Goal: Information Seeking & Learning: Learn about a topic

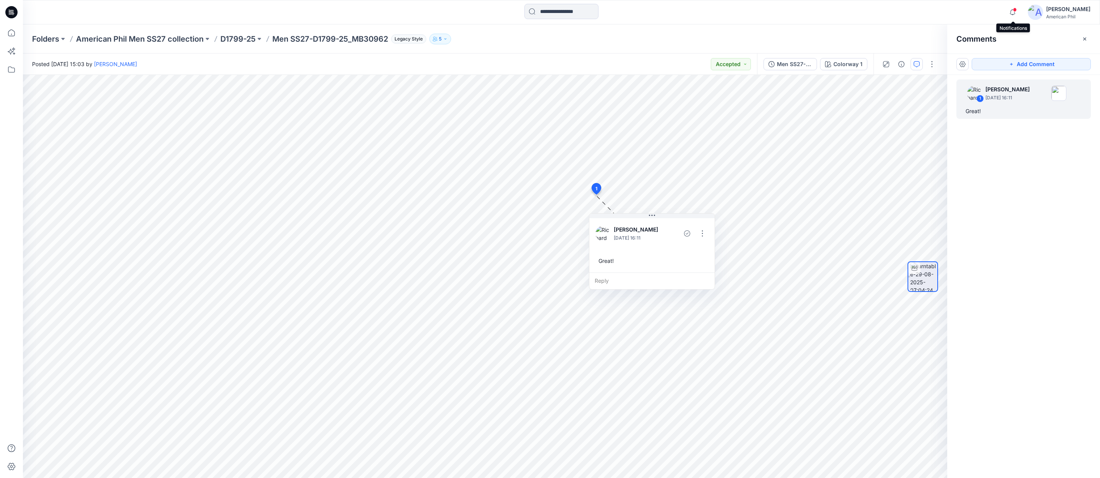
click at [1016, 10] on span at bounding box center [1015, 10] width 4 height 4
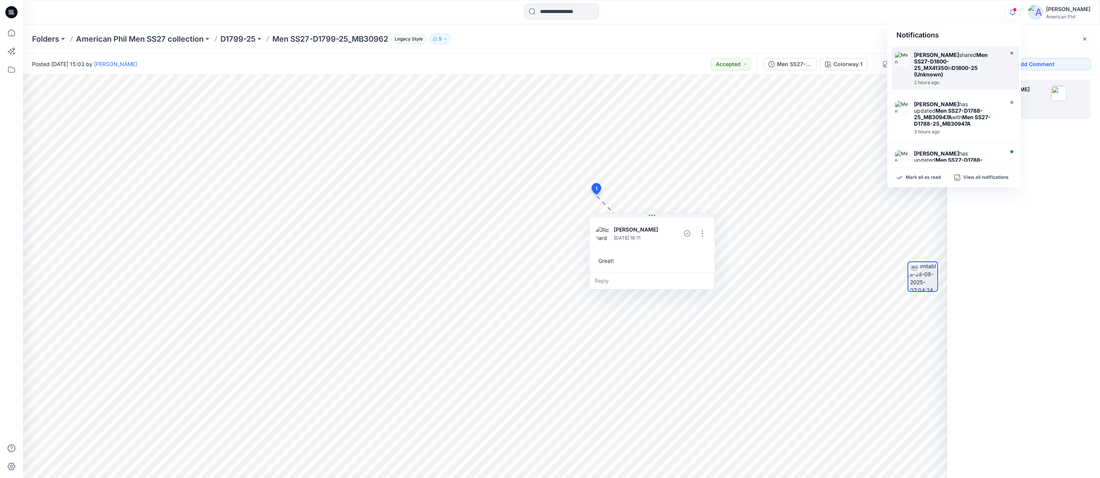
click at [962, 60] on strong "Men SS27-D1800-25_MX41350" at bounding box center [951, 61] width 74 height 19
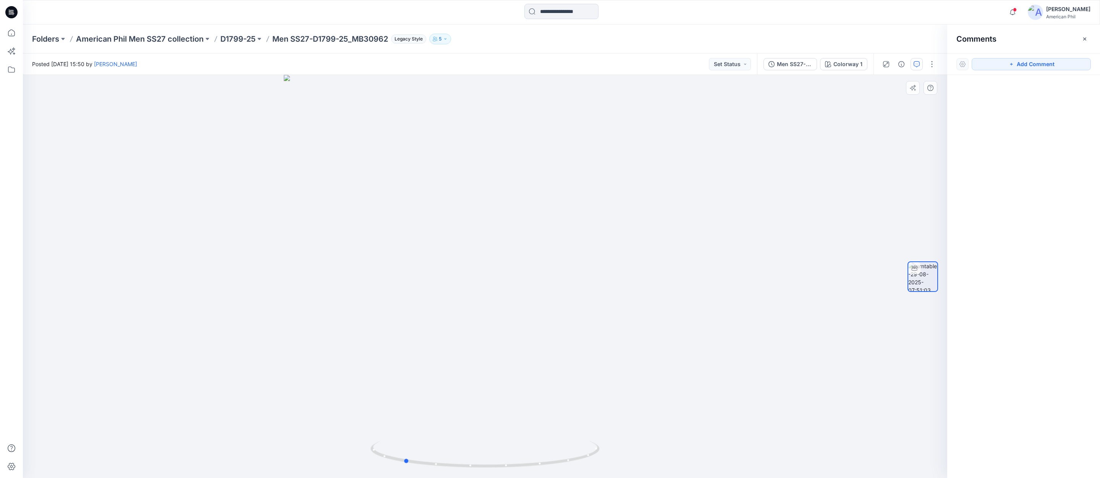
drag, startPoint x: 538, startPoint y: 463, endPoint x: 686, endPoint y: 461, distance: 147.8
click at [686, 461] on div at bounding box center [485, 276] width 924 height 403
drag, startPoint x: 466, startPoint y: 466, endPoint x: 520, endPoint y: 464, distance: 54.3
click at [520, 464] on icon at bounding box center [485, 455] width 231 height 29
drag, startPoint x: 678, startPoint y: 347, endPoint x: 636, endPoint y: 347, distance: 42.8
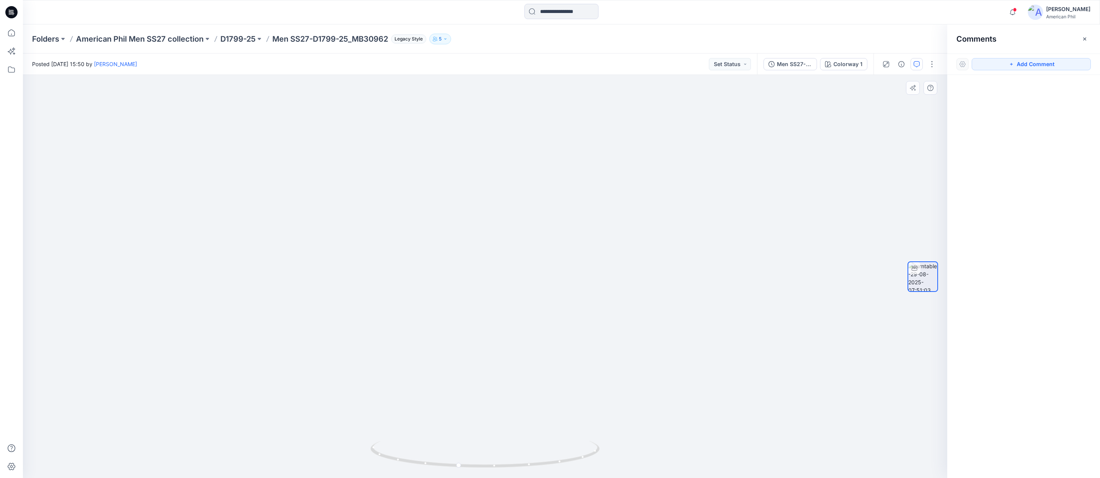
click at [636, 347] on img at bounding box center [485, 191] width 745 height 574
click at [119, 40] on p "American Phil Men SS27 collection" at bounding box center [140, 39] width 128 height 11
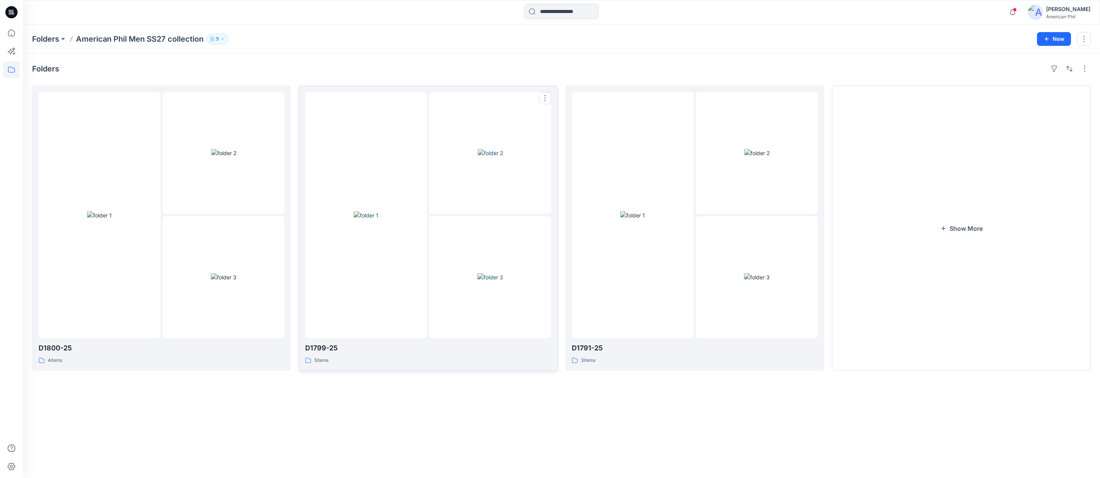
click at [371, 216] on img at bounding box center [366, 215] width 25 height 8
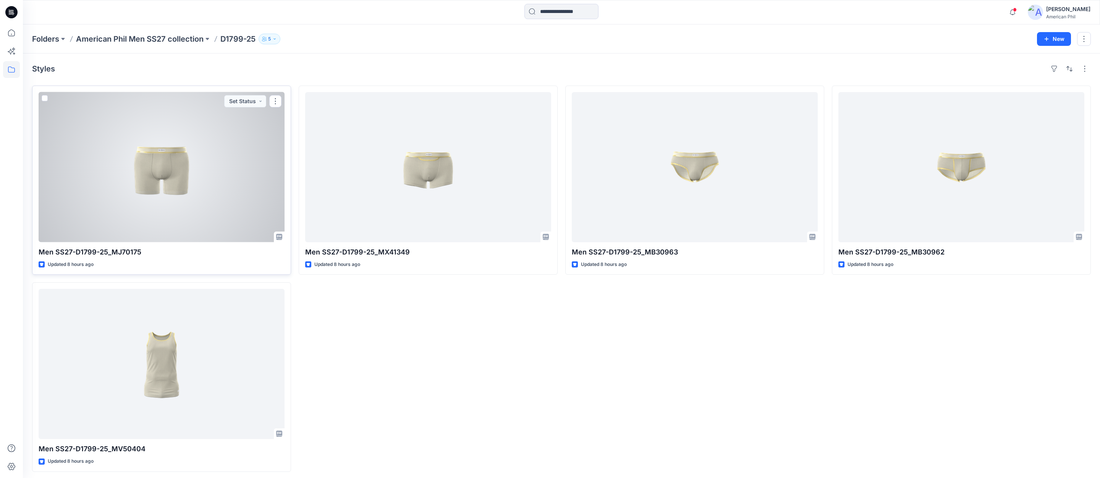
click at [154, 171] on div at bounding box center [162, 167] width 246 height 150
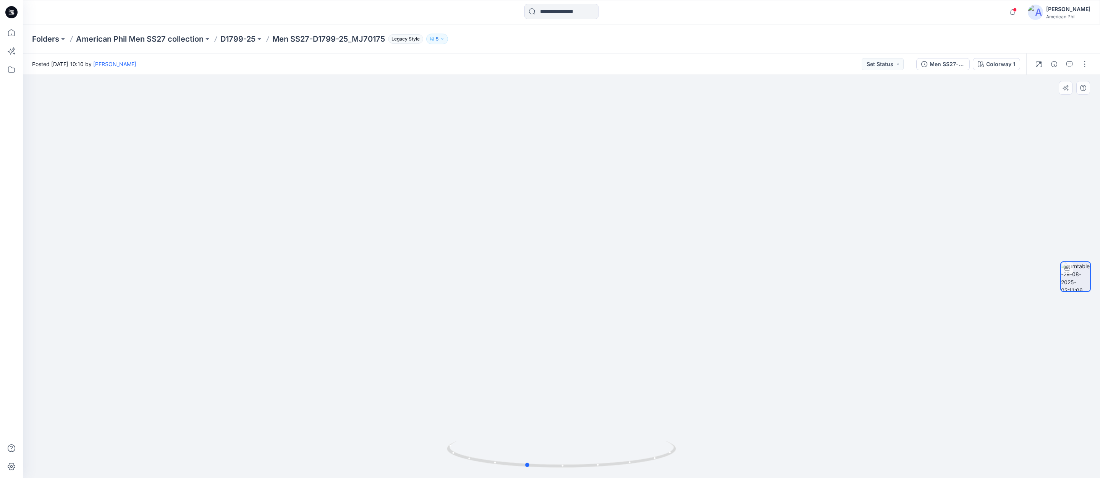
drag, startPoint x: 551, startPoint y: 467, endPoint x: 619, endPoint y: 363, distance: 124.9
click at [516, 463] on icon at bounding box center [562, 455] width 231 height 29
drag, startPoint x: 563, startPoint y: 467, endPoint x: 569, endPoint y: 469, distance: 5.8
click at [569, 469] on icon at bounding box center [562, 455] width 231 height 29
drag, startPoint x: 545, startPoint y: 469, endPoint x: 552, endPoint y: 455, distance: 15.9
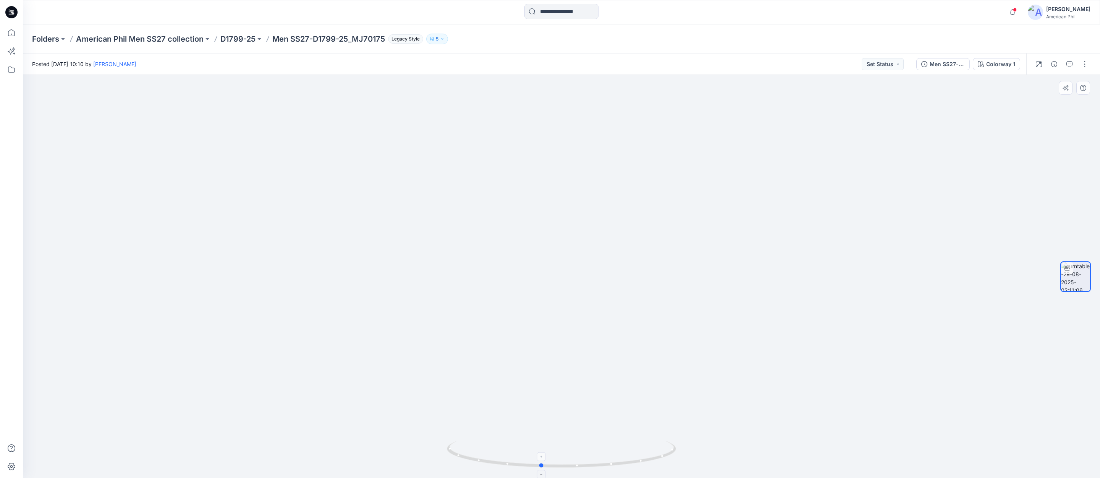
click at [553, 458] on icon at bounding box center [562, 455] width 231 height 29
drag, startPoint x: 611, startPoint y: 464, endPoint x: 629, endPoint y: 464, distance: 17.2
drag, startPoint x: 629, startPoint y: 464, endPoint x: 603, endPoint y: 463, distance: 25.2
click at [603, 463] on icon at bounding box center [562, 455] width 231 height 29
click at [227, 36] on p "D1799-25" at bounding box center [237, 39] width 35 height 11
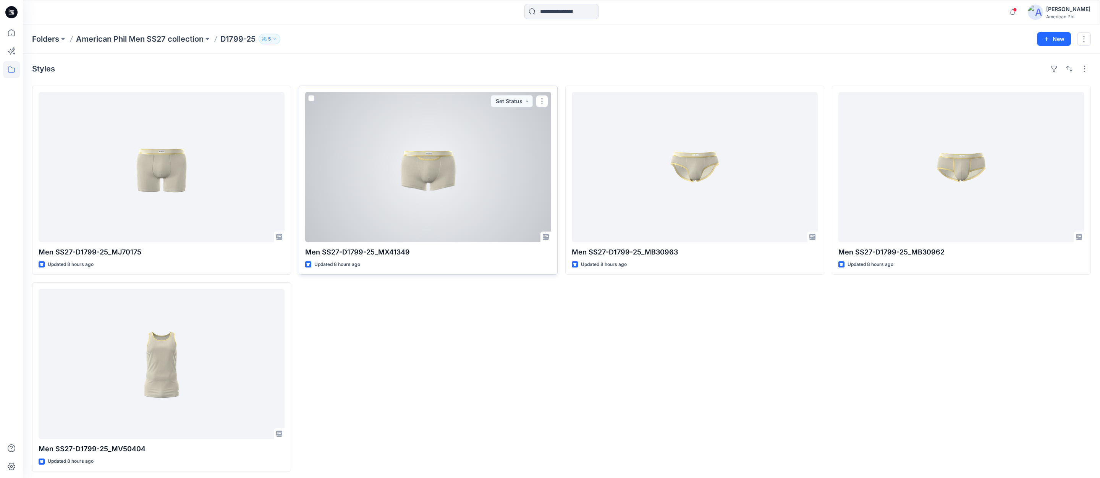
click at [432, 167] on div at bounding box center [428, 167] width 246 height 150
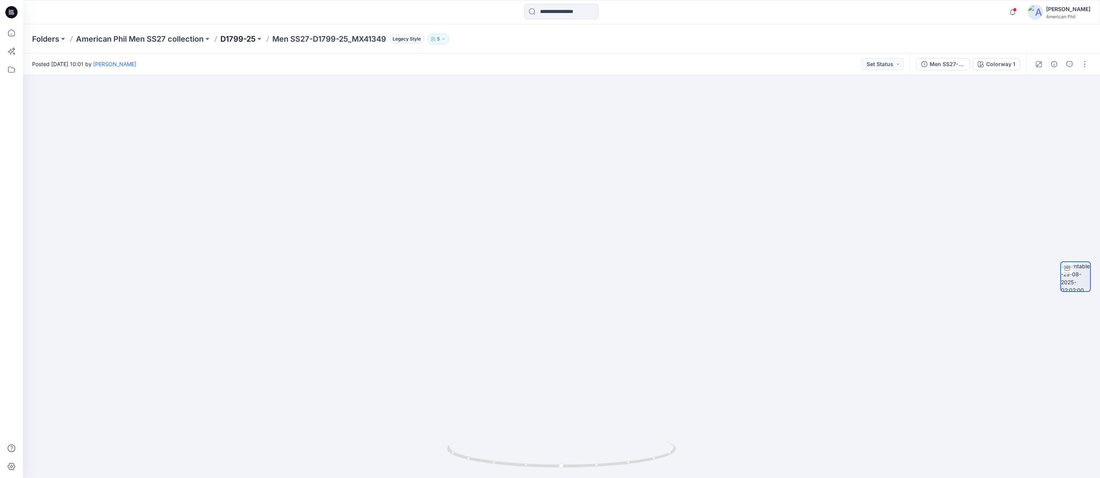
click at [243, 39] on p "D1799-25" at bounding box center [237, 39] width 35 height 11
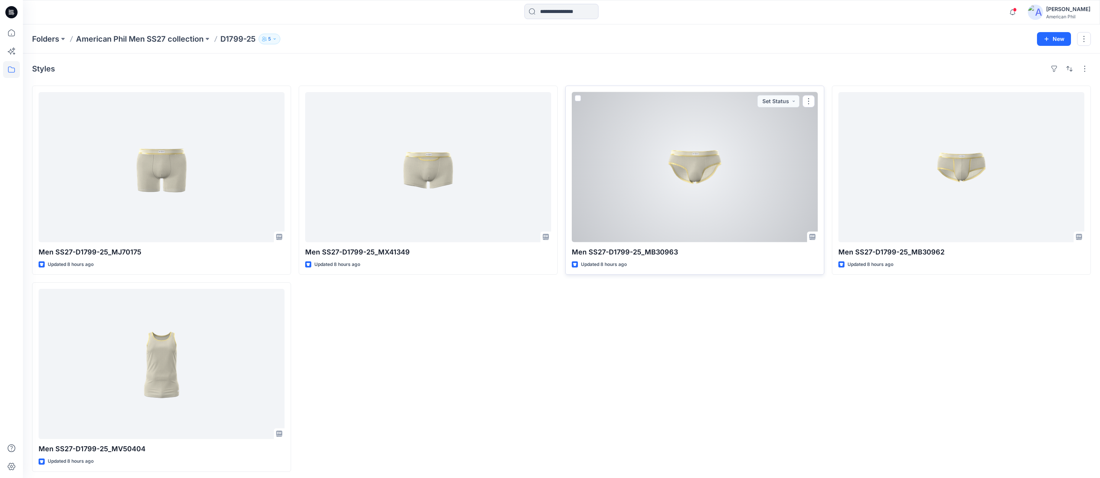
click at [698, 164] on div at bounding box center [695, 167] width 246 height 150
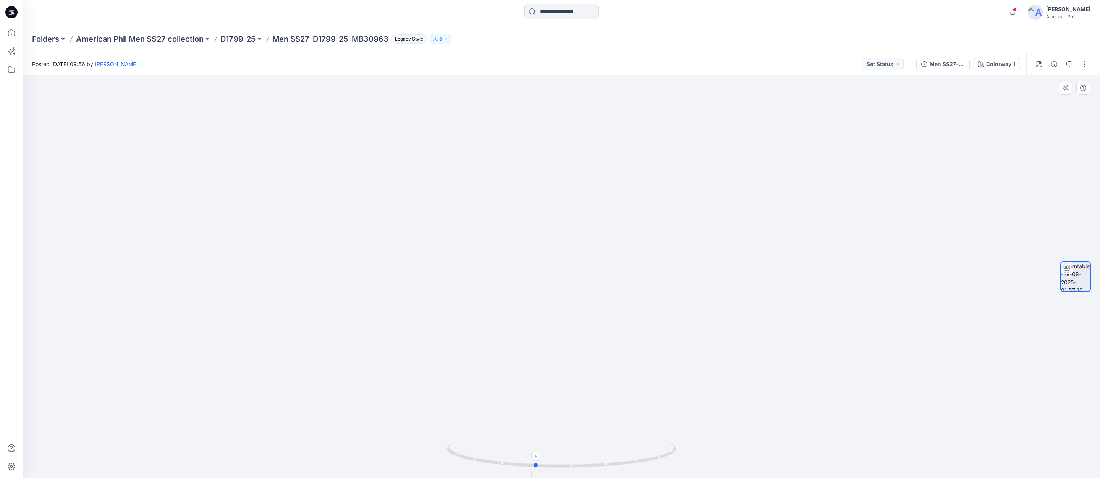
drag, startPoint x: 577, startPoint y: 464, endPoint x: 551, endPoint y: 456, distance: 27.5
click at [551, 463] on icon at bounding box center [562, 455] width 231 height 29
click at [546, 468] on icon at bounding box center [562, 455] width 231 height 29
drag, startPoint x: 573, startPoint y: 466, endPoint x: 803, endPoint y: 449, distance: 231.4
click at [803, 449] on div at bounding box center [561, 276] width 1077 height 403
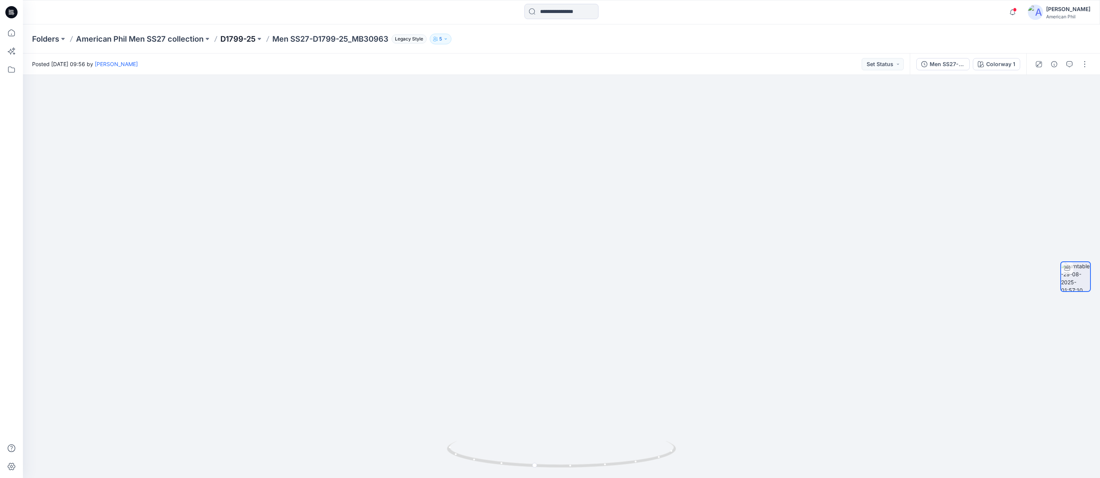
click at [245, 39] on p "D1799-25" at bounding box center [237, 39] width 35 height 11
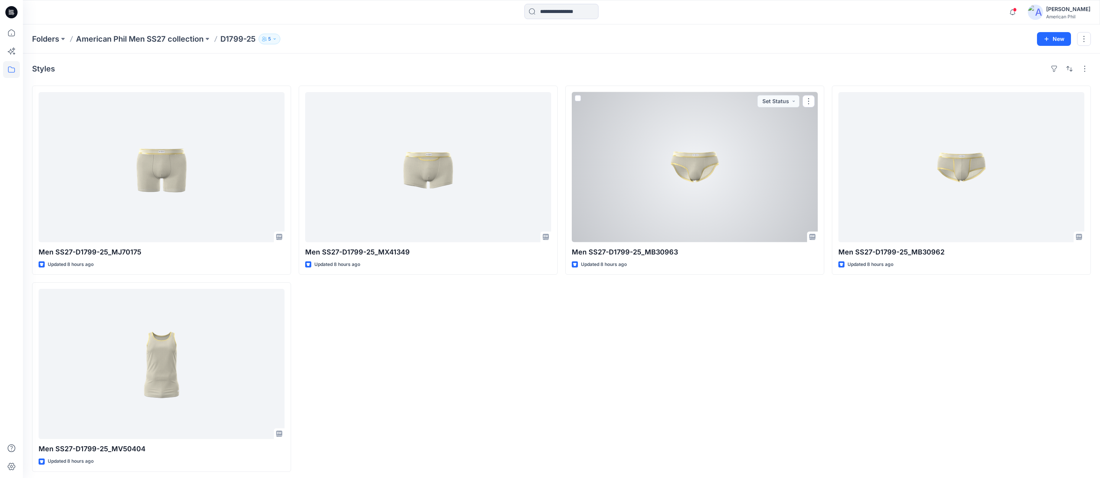
drag, startPoint x: 701, startPoint y: 165, endPoint x: 703, endPoint y: 170, distance: 5.0
click at [701, 165] on div at bounding box center [695, 167] width 246 height 150
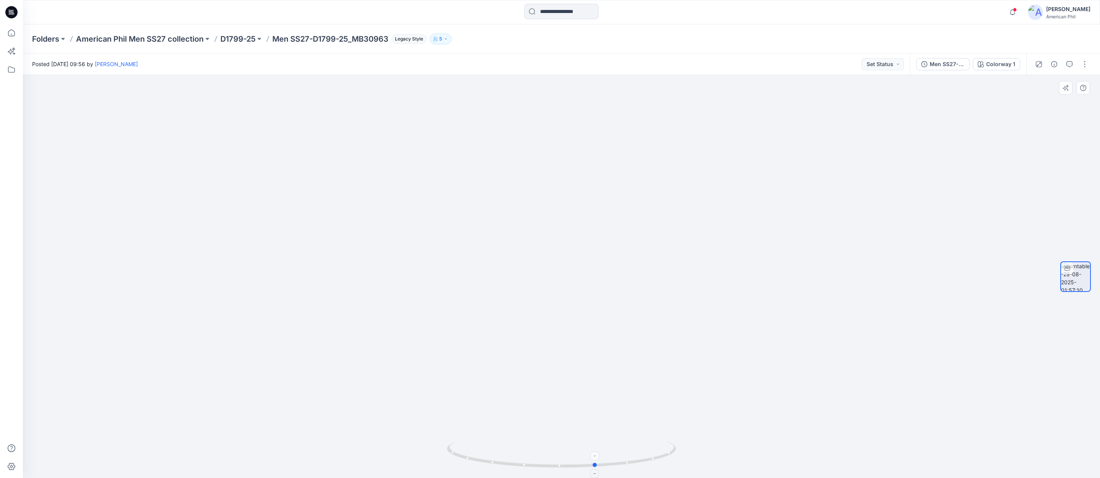
drag, startPoint x: 614, startPoint y: 459, endPoint x: 649, endPoint y: 449, distance: 36.4
click at [649, 449] on icon at bounding box center [562, 455] width 231 height 29
click at [231, 40] on p "D1799-25" at bounding box center [237, 39] width 35 height 11
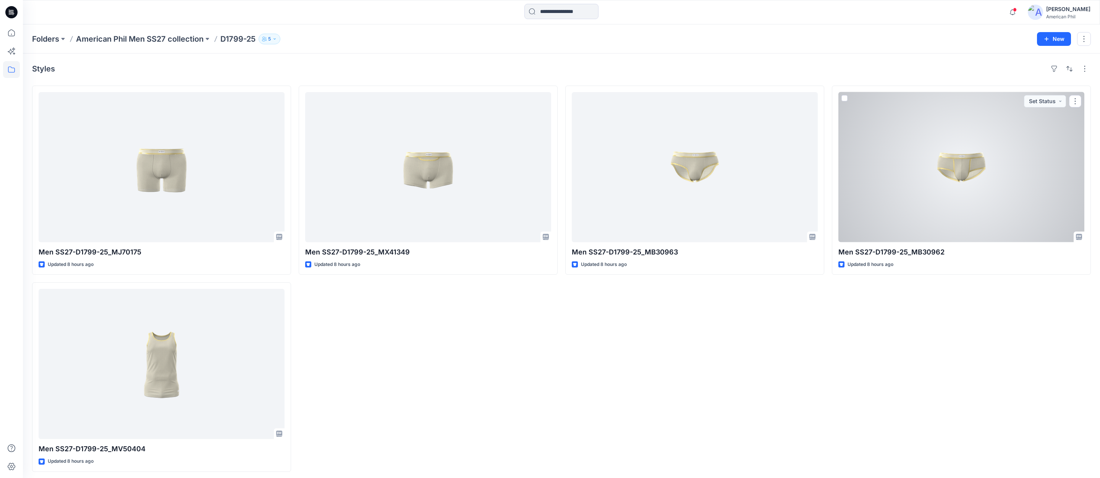
drag, startPoint x: 965, startPoint y: 163, endPoint x: 956, endPoint y: 213, distance: 50.7
click at [965, 163] on div at bounding box center [961, 167] width 246 height 150
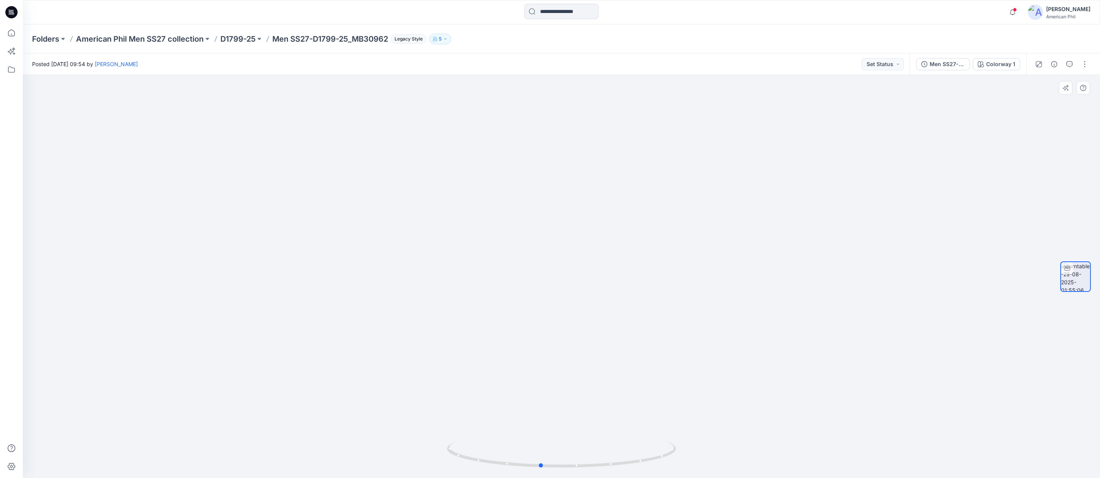
drag, startPoint x: 603, startPoint y: 464, endPoint x: 811, endPoint y: 362, distance: 231.8
click at [811, 362] on div at bounding box center [561, 276] width 1077 height 403
click at [128, 39] on p "American Phil Men SS27 collection" at bounding box center [140, 39] width 128 height 11
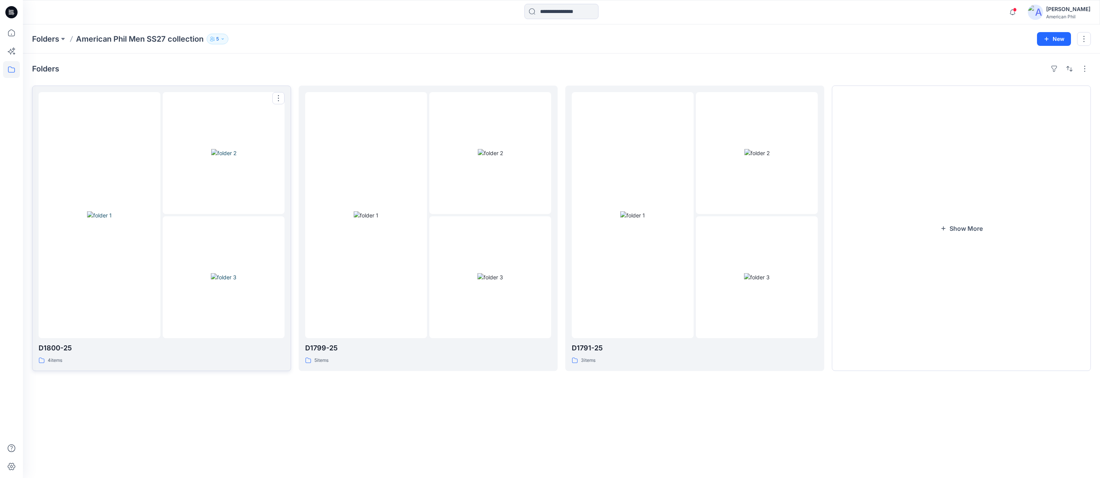
click at [222, 157] on img at bounding box center [223, 153] width 25 height 8
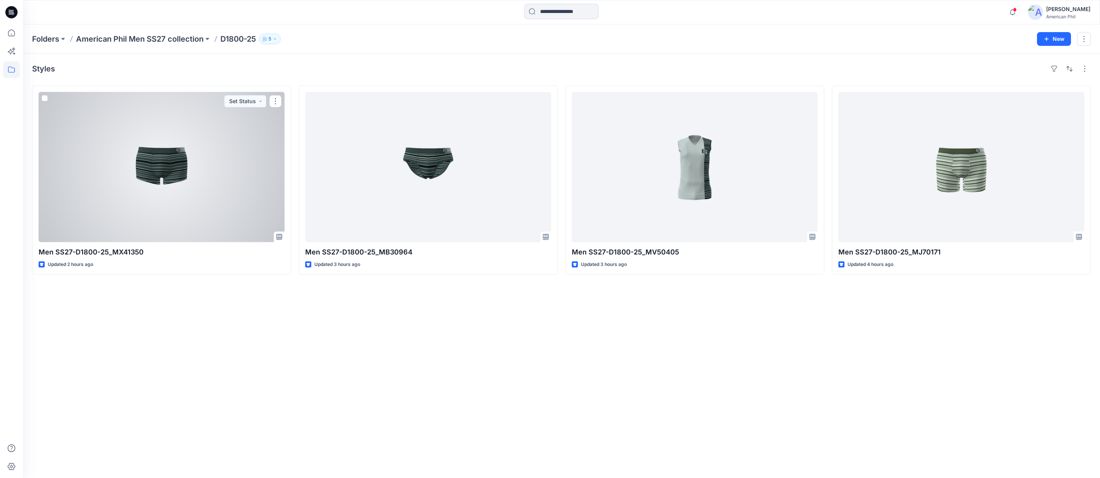
click at [170, 171] on div at bounding box center [162, 167] width 246 height 150
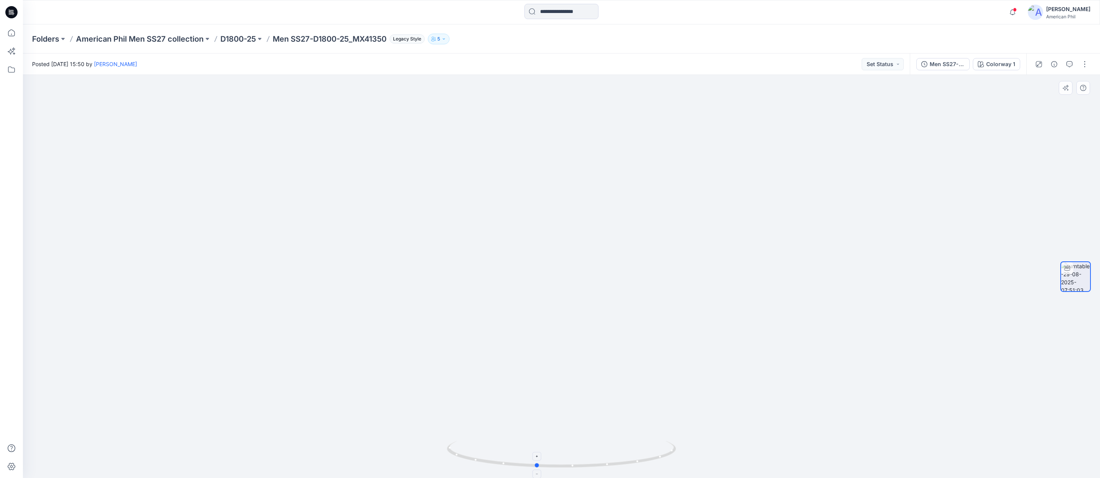
drag, startPoint x: 617, startPoint y: 465, endPoint x: 626, endPoint y: 459, distance: 10.0
click at [592, 464] on icon at bounding box center [562, 455] width 231 height 29
click at [243, 39] on p "D1800-25" at bounding box center [238, 39] width 36 height 11
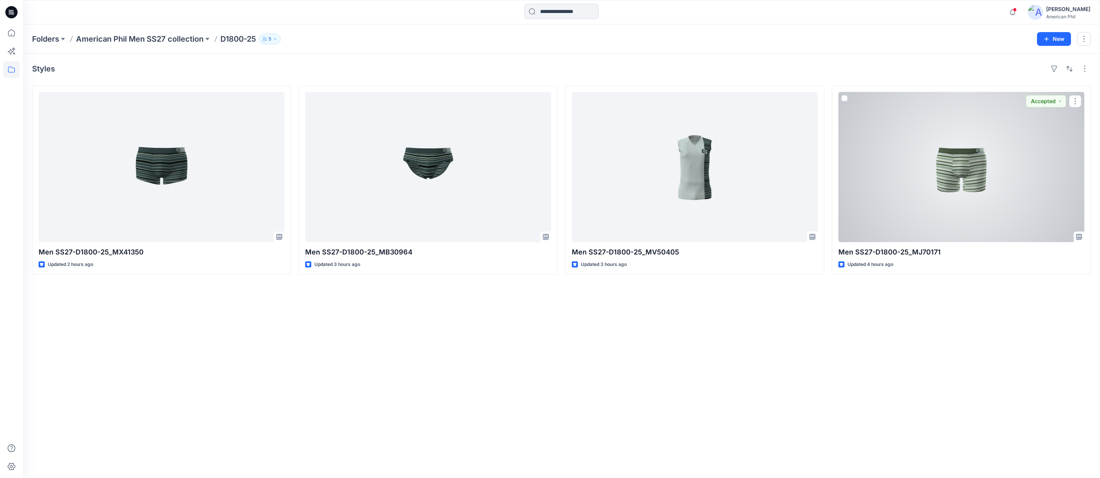
drag, startPoint x: 954, startPoint y: 170, endPoint x: 753, endPoint y: 278, distance: 229.2
click at [954, 170] on div at bounding box center [961, 167] width 246 height 150
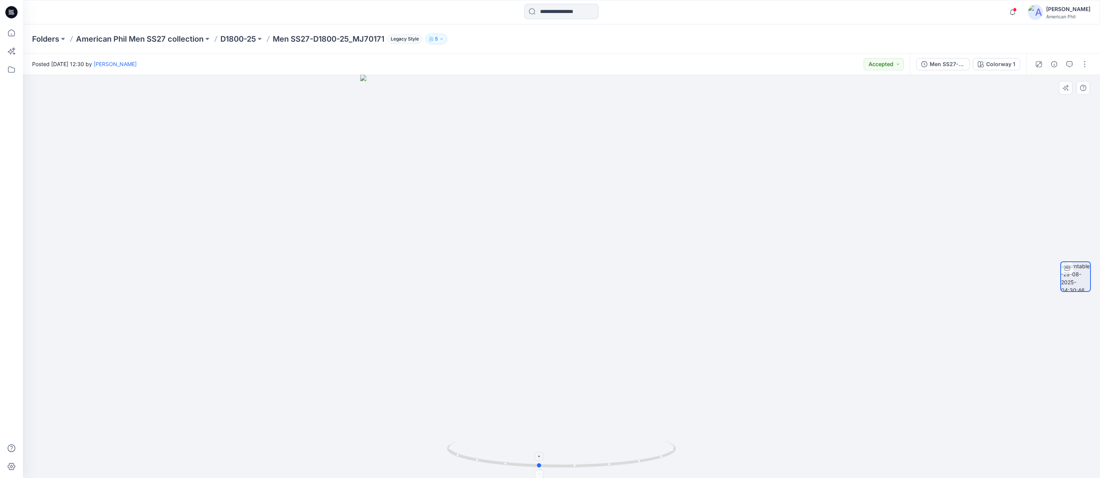
drag, startPoint x: 549, startPoint y: 467, endPoint x: 526, endPoint y: 469, distance: 22.9
click at [526, 469] on icon at bounding box center [562, 455] width 231 height 29
drag, startPoint x: 749, startPoint y: 364, endPoint x: 638, endPoint y: 351, distance: 111.9
click at [638, 351] on img at bounding box center [561, 184] width 745 height 587
drag, startPoint x: 545, startPoint y: 464, endPoint x: 765, endPoint y: 447, distance: 220.6
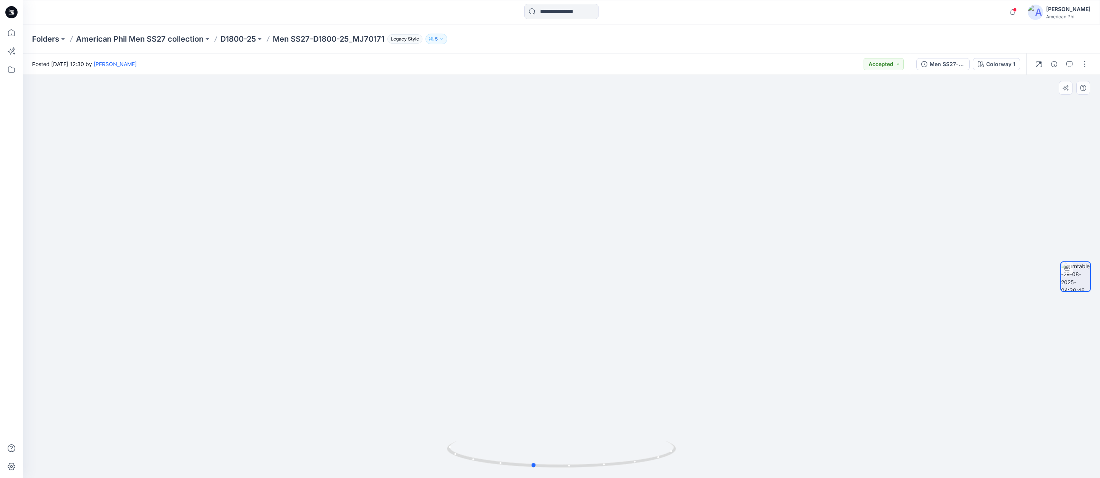
click at [768, 447] on div at bounding box center [561, 276] width 1077 height 403
click at [137, 36] on p "American Phil Men SS27 collection" at bounding box center [140, 39] width 128 height 11
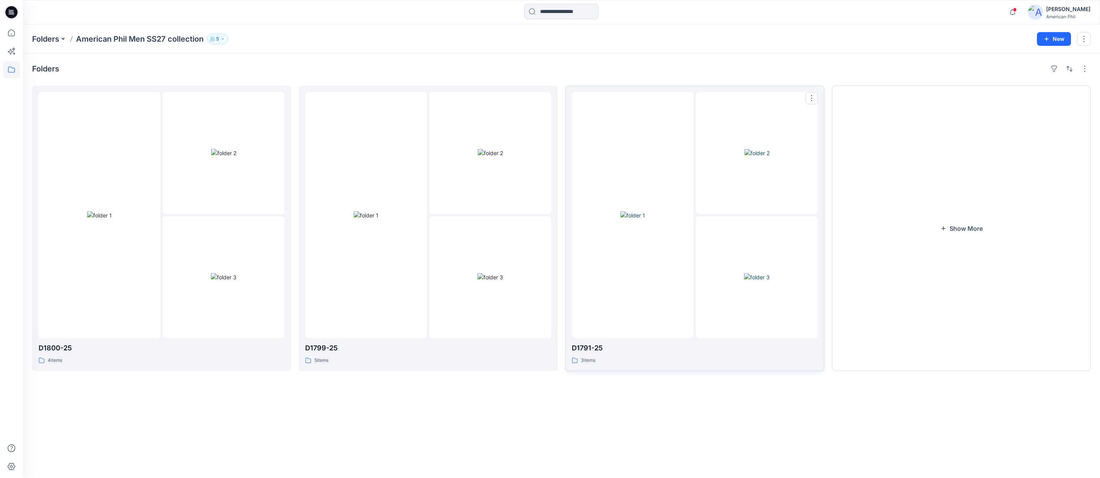
click at [754, 149] on img at bounding box center [756, 153] width 25 height 8
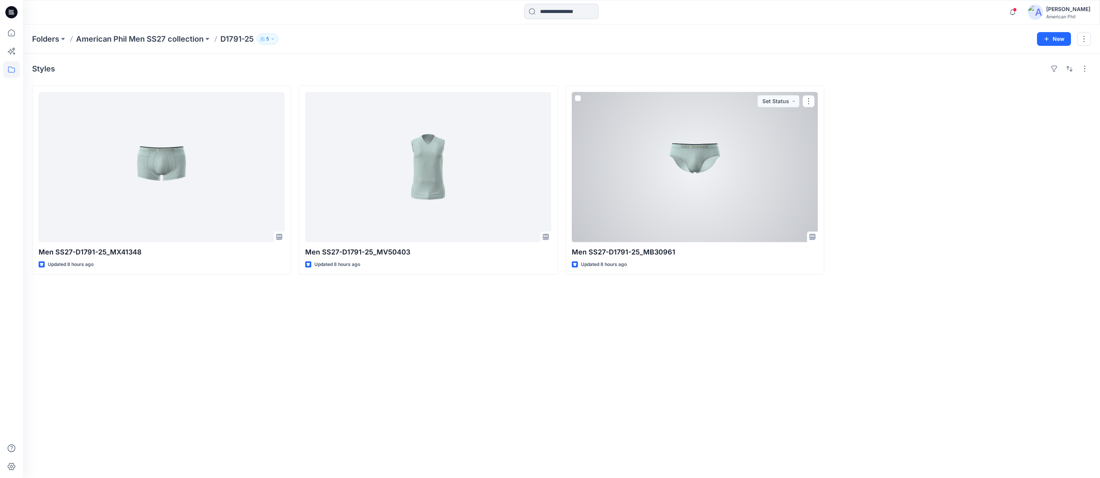
drag, startPoint x: 694, startPoint y: 146, endPoint x: 694, endPoint y: 151, distance: 5.3
click at [694, 146] on div at bounding box center [695, 167] width 246 height 150
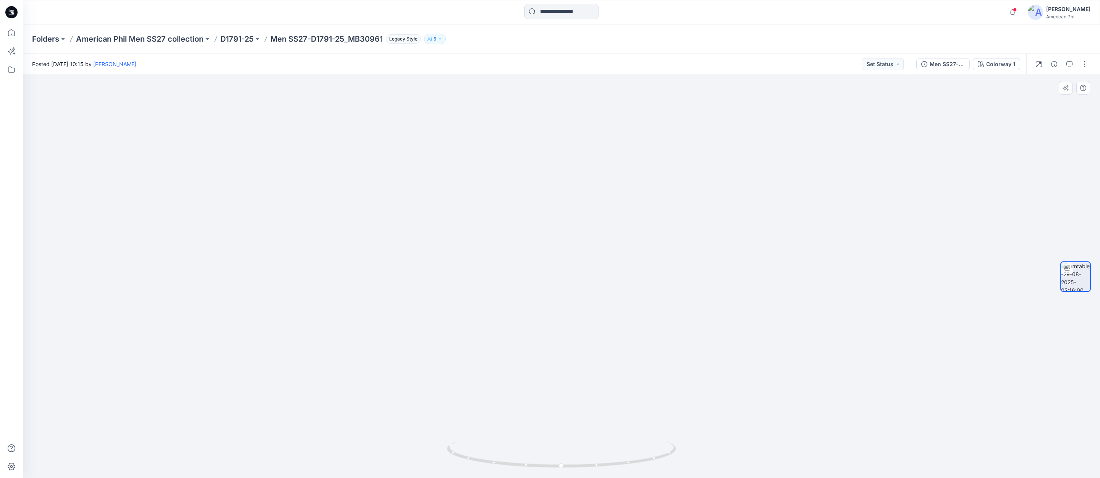
drag, startPoint x: 602, startPoint y: 200, endPoint x: 608, endPoint y: 303, distance: 103.3
click at [608, 303] on img at bounding box center [561, 265] width 745 height 426
drag, startPoint x: 579, startPoint y: 464, endPoint x: 569, endPoint y: 461, distance: 10.7
click at [569, 462] on icon at bounding box center [562, 455] width 231 height 29
drag, startPoint x: 591, startPoint y: 421, endPoint x: 556, endPoint y: 372, distance: 60.7
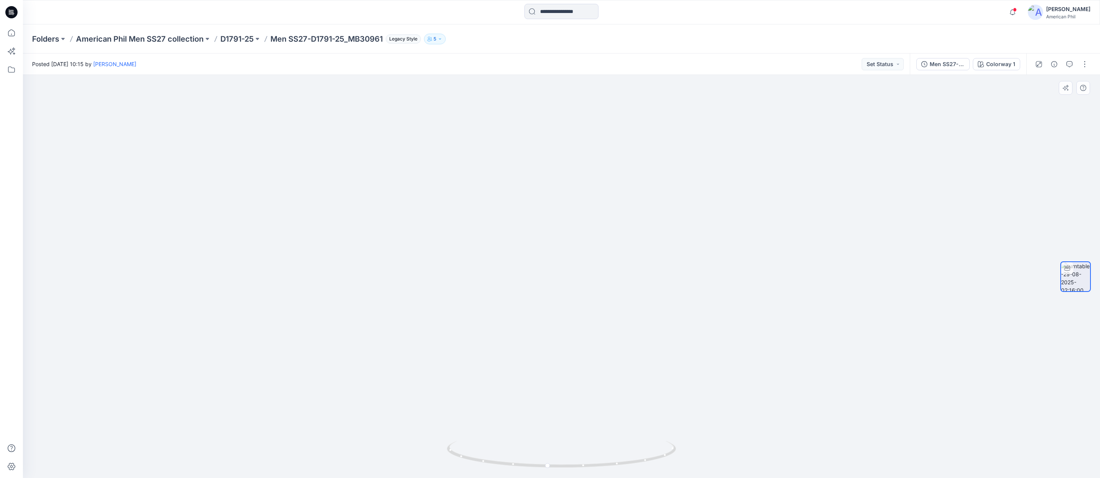
click at [555, 372] on img at bounding box center [561, 244] width 745 height 467
click at [237, 38] on p "D1791-25" at bounding box center [236, 39] width 33 height 11
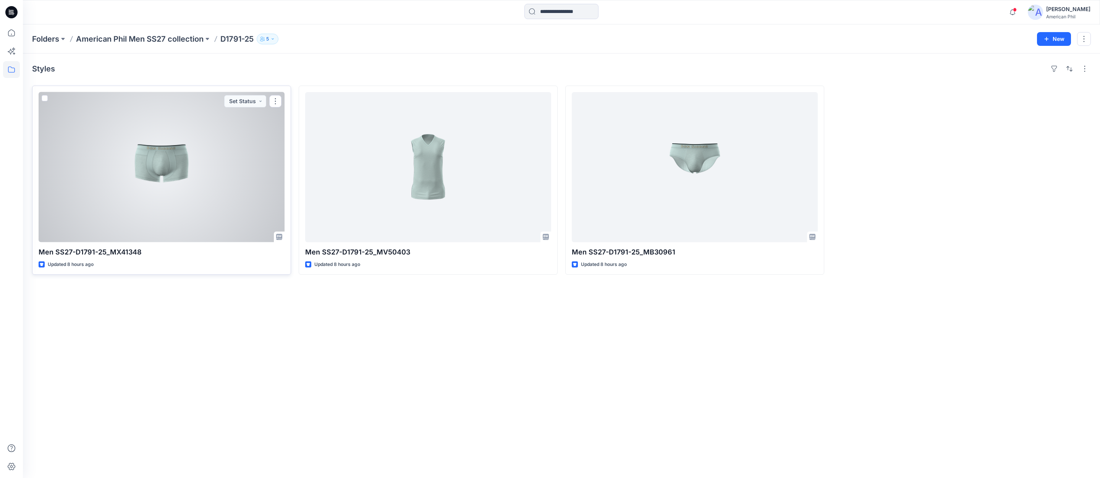
click at [161, 165] on div at bounding box center [162, 167] width 246 height 150
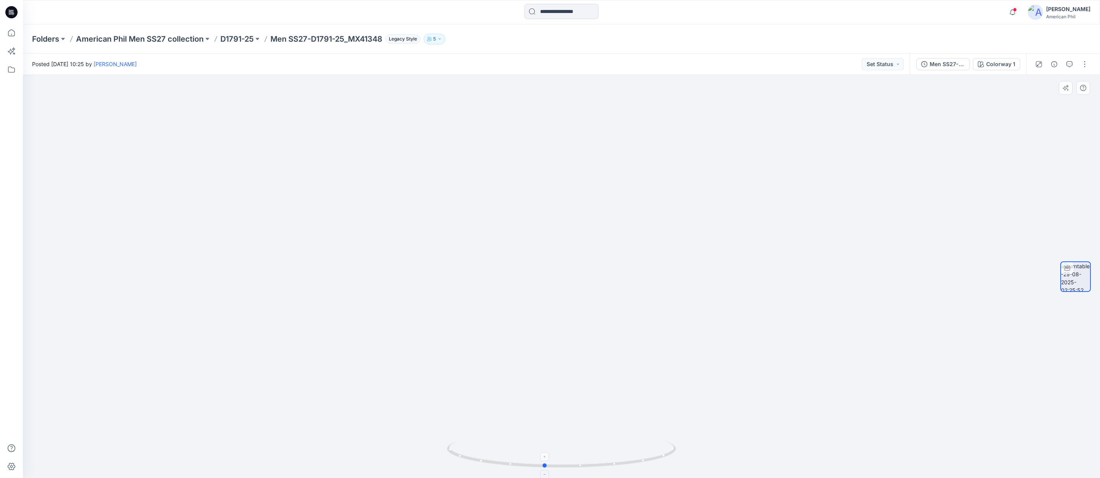
drag, startPoint x: 621, startPoint y: 465, endPoint x: 605, endPoint y: 463, distance: 16.6
click at [605, 463] on icon at bounding box center [562, 455] width 231 height 29
drag, startPoint x: 569, startPoint y: 464, endPoint x: 796, endPoint y: 455, distance: 227.1
click at [796, 455] on div at bounding box center [561, 276] width 1077 height 403
click at [150, 37] on p "American Phil Men SS27 collection" at bounding box center [140, 39] width 128 height 11
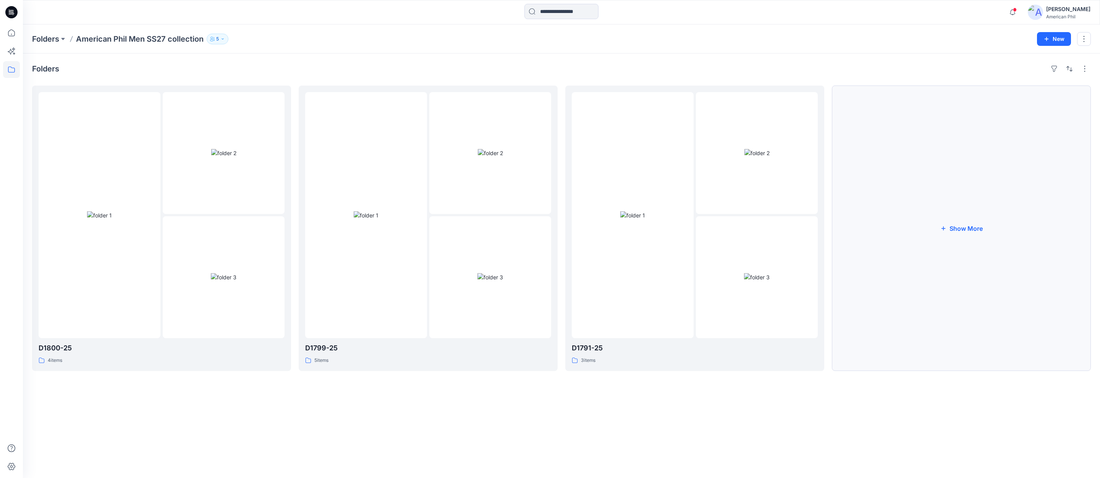
click at [962, 229] on button "Show More" at bounding box center [961, 228] width 259 height 285
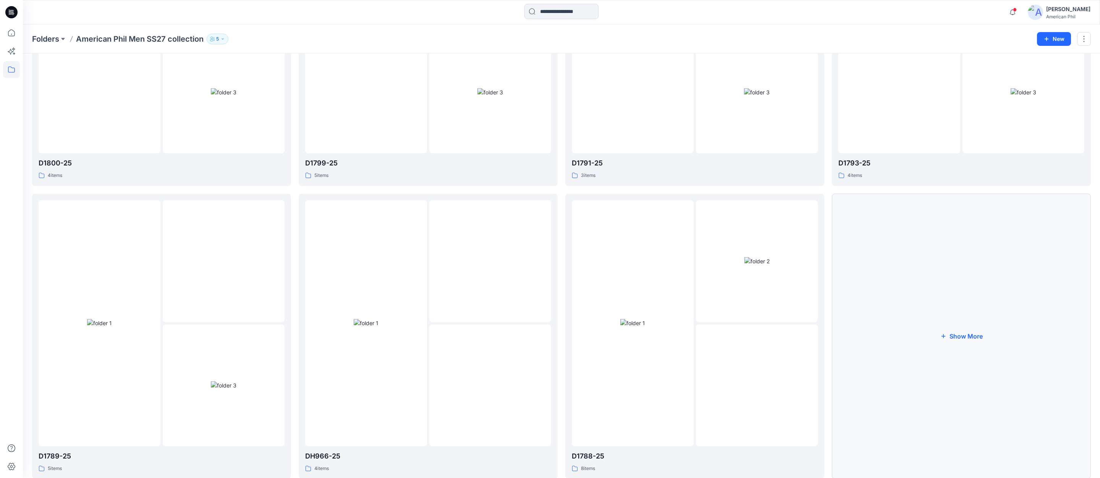
scroll to position [207, 0]
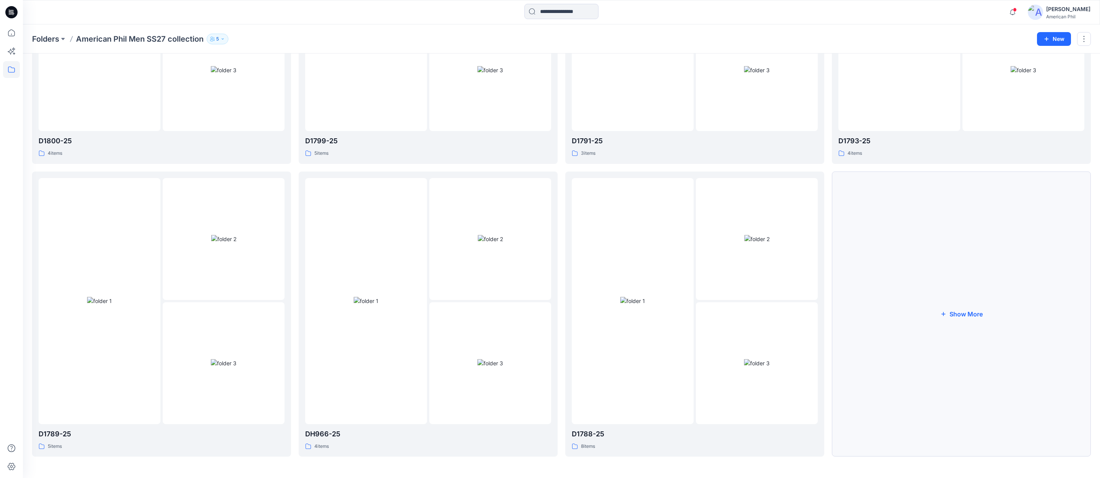
click at [966, 313] on button "Show More" at bounding box center [961, 313] width 259 height 285
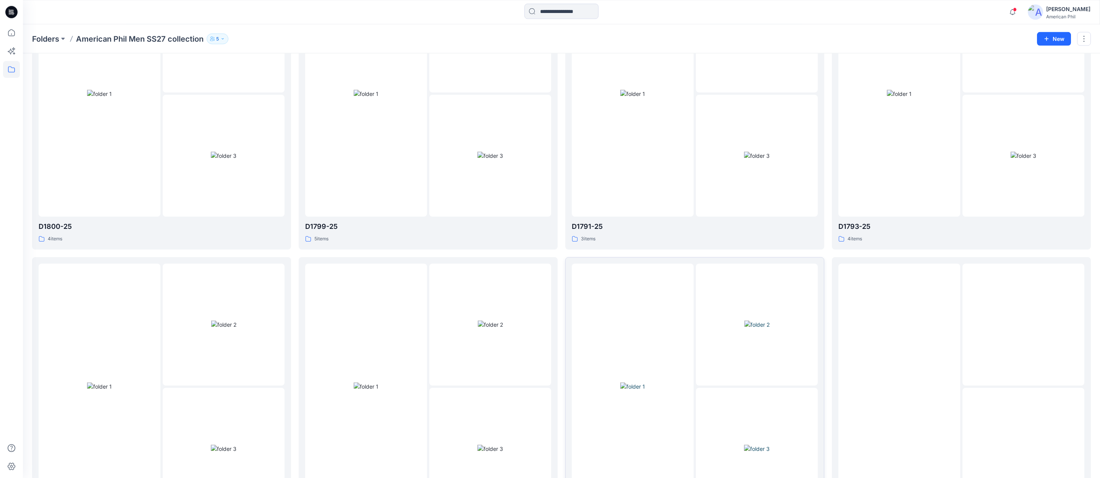
scroll to position [0, 0]
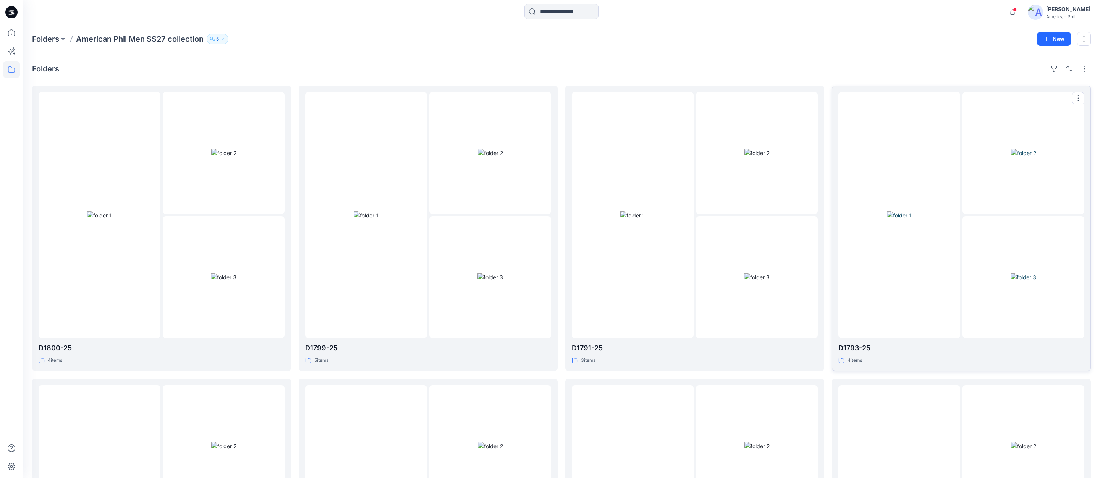
click at [1029, 149] on img at bounding box center [1023, 153] width 25 height 8
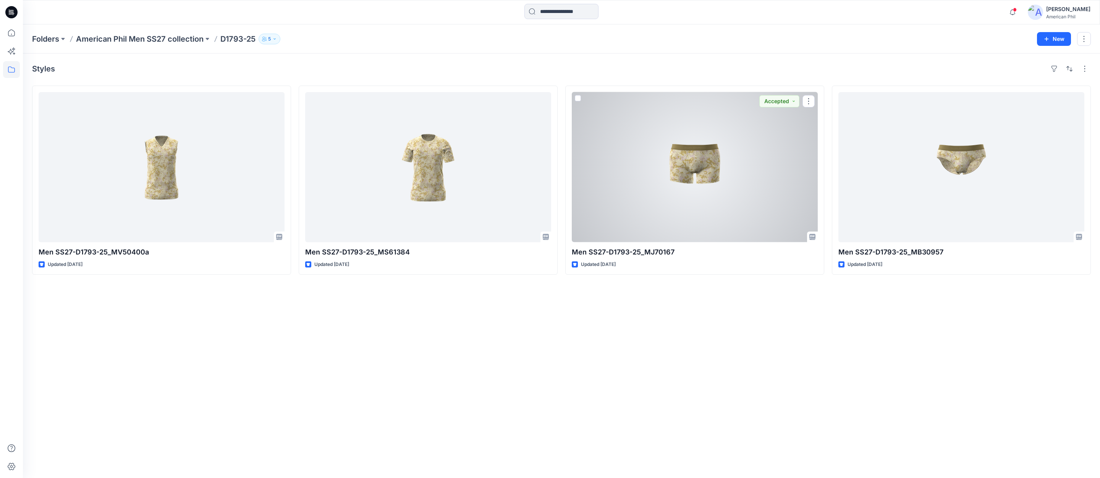
drag, startPoint x: 706, startPoint y: 159, endPoint x: 702, endPoint y: 164, distance: 5.7
click at [706, 159] on div at bounding box center [695, 167] width 246 height 150
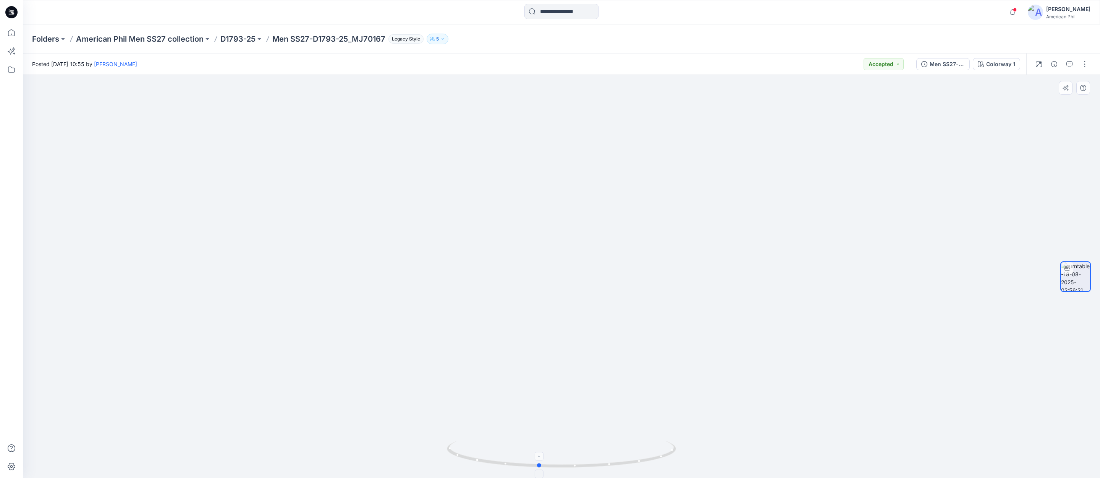
drag, startPoint x: 579, startPoint y: 465, endPoint x: 569, endPoint y: 464, distance: 10.3
click at [569, 464] on icon at bounding box center [562, 455] width 231 height 29
drag, startPoint x: 625, startPoint y: 462, endPoint x: 621, endPoint y: 416, distance: 46.4
click at [621, 416] on div at bounding box center [561, 276] width 1077 height 403
click at [111, 38] on p "American Phil Men SS27 collection" at bounding box center [140, 39] width 128 height 11
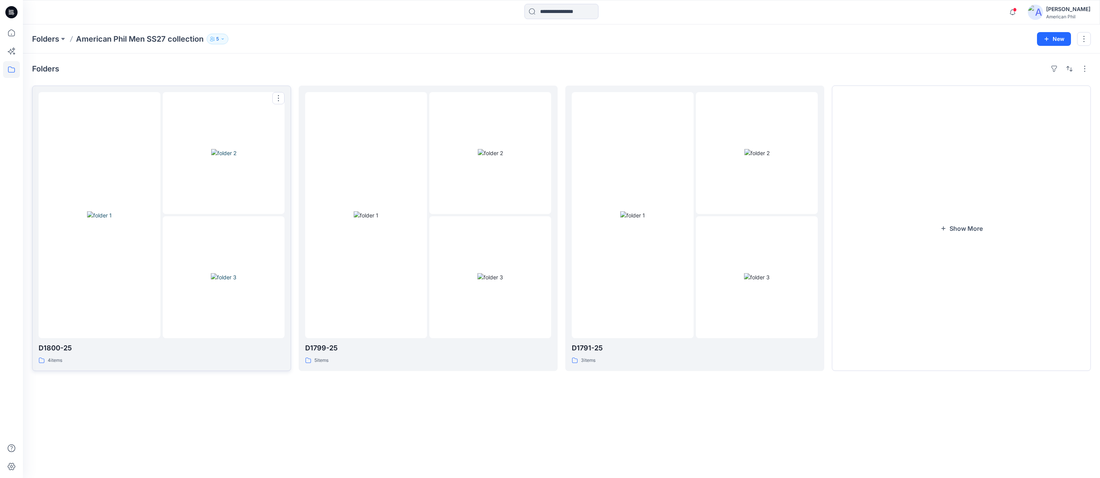
click at [105, 215] on img at bounding box center [99, 215] width 25 height 8
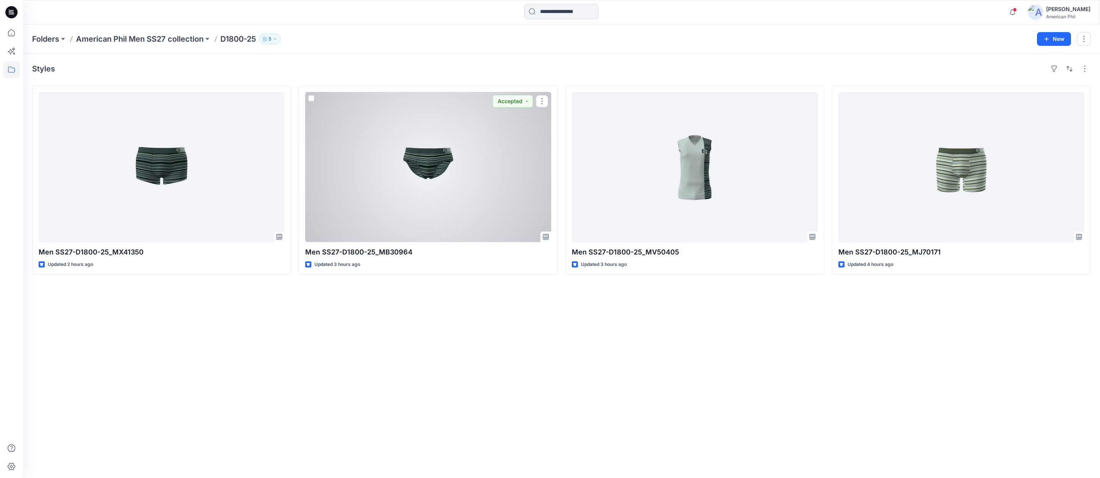
click at [424, 164] on div at bounding box center [428, 167] width 246 height 150
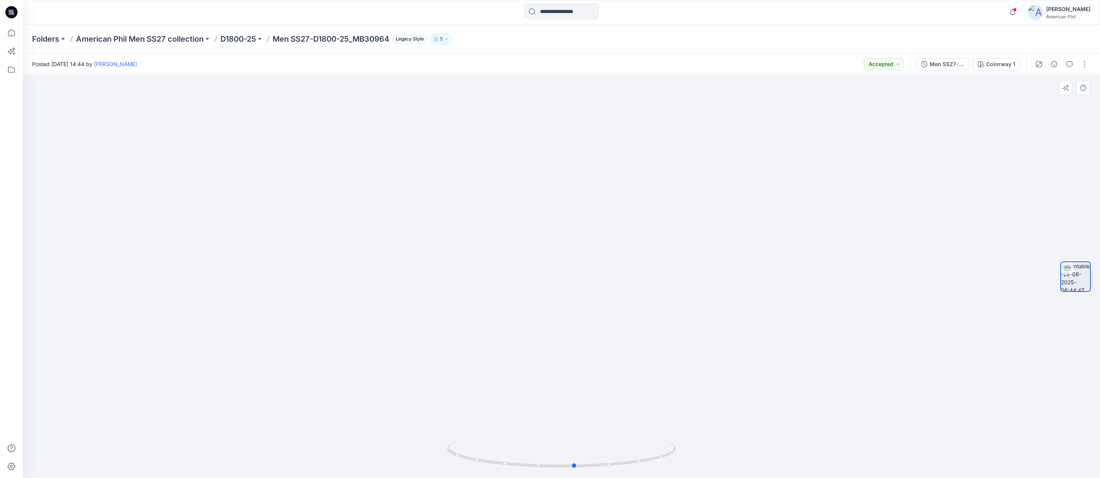
drag, startPoint x: 545, startPoint y: 467, endPoint x: 461, endPoint y: 402, distance: 106.8
click at [558, 464] on icon at bounding box center [562, 455] width 231 height 29
click at [227, 36] on p "D1800-25" at bounding box center [238, 39] width 36 height 11
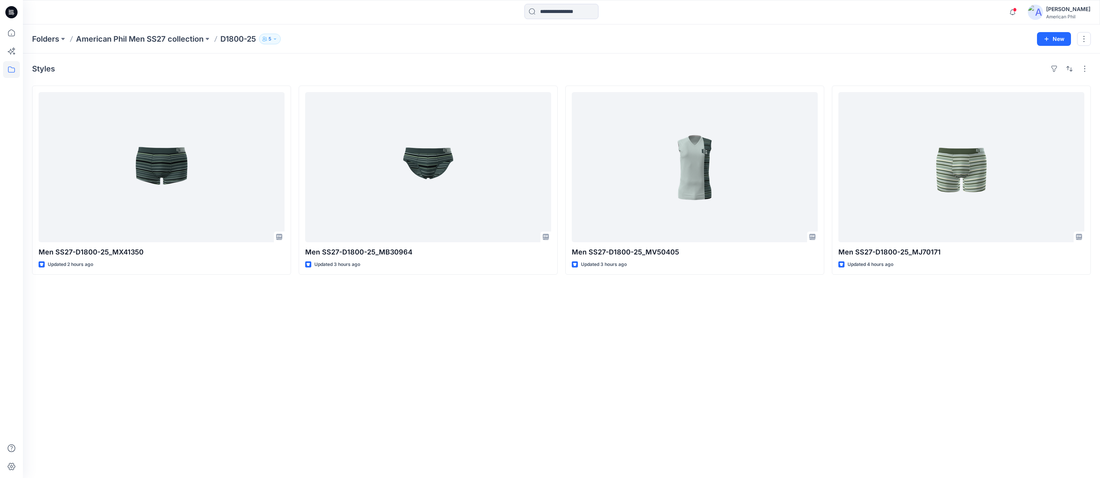
drag, startPoint x: 139, startPoint y: 40, endPoint x: 142, endPoint y: 46, distance: 7.0
click at [139, 40] on p "American Phil Men SS27 collection" at bounding box center [140, 39] width 128 height 11
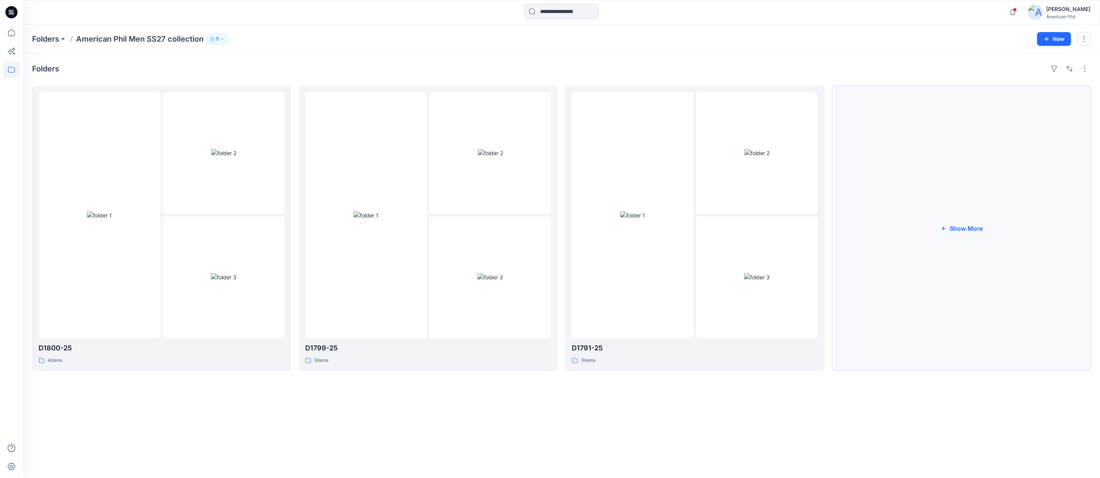
click at [972, 226] on button "Show More" at bounding box center [961, 228] width 259 height 285
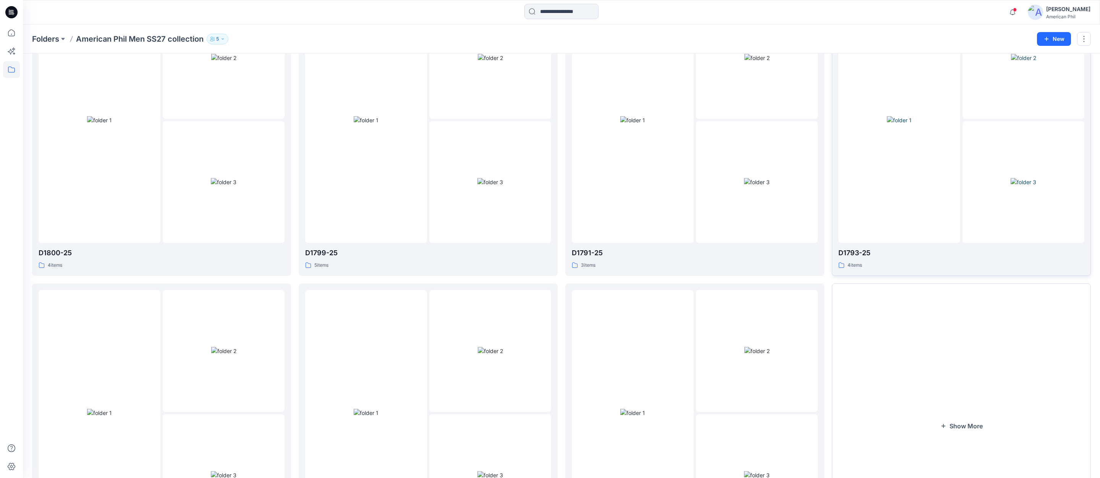
scroll to position [207, 0]
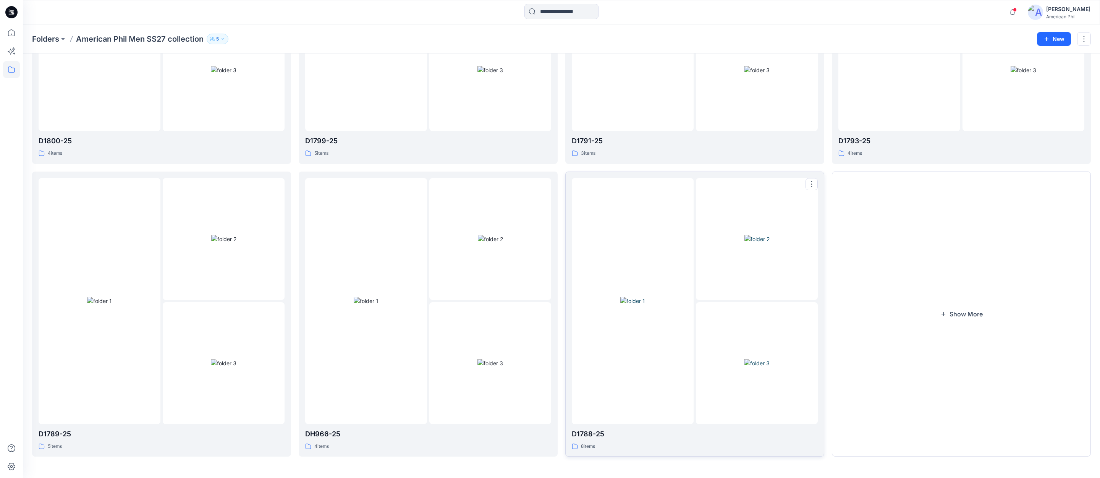
click at [755, 235] on img at bounding box center [756, 239] width 25 height 8
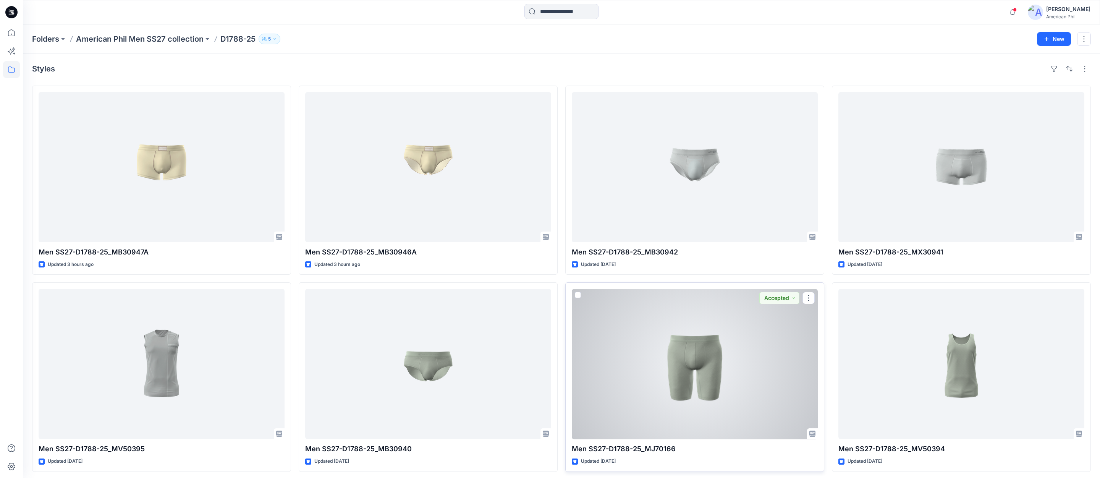
click at [691, 354] on div at bounding box center [695, 364] width 246 height 150
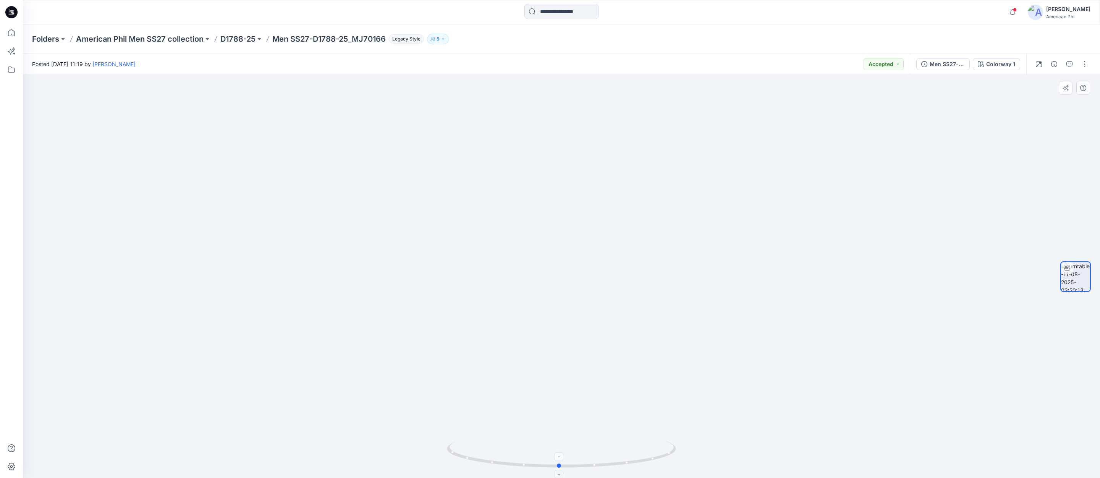
click at [564, 464] on icon at bounding box center [562, 455] width 231 height 29
drag, startPoint x: 652, startPoint y: 319, endPoint x: 652, endPoint y: 487, distance: 168.4
drag, startPoint x: 565, startPoint y: 464, endPoint x: 537, endPoint y: 460, distance: 27.7
click at [537, 460] on icon at bounding box center [562, 455] width 231 height 29
drag, startPoint x: 709, startPoint y: 387, endPoint x: 642, endPoint y: 309, distance: 102.1
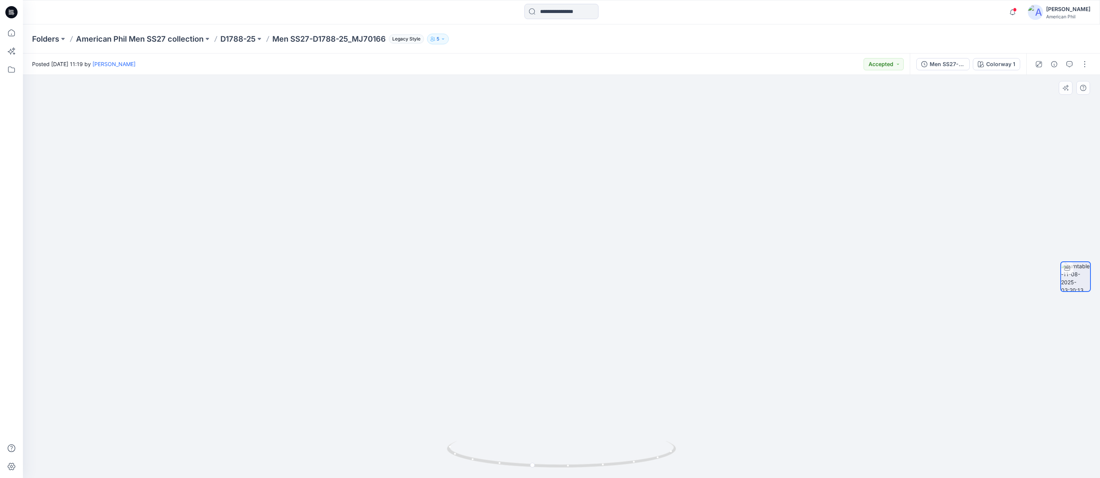
click at [642, 309] on img at bounding box center [561, 238] width 577 height 477
drag, startPoint x: 619, startPoint y: 463, endPoint x: 621, endPoint y: 466, distance: 3.9
click at [621, 466] on icon at bounding box center [562, 455] width 231 height 29
